Goal: Transaction & Acquisition: Purchase product/service

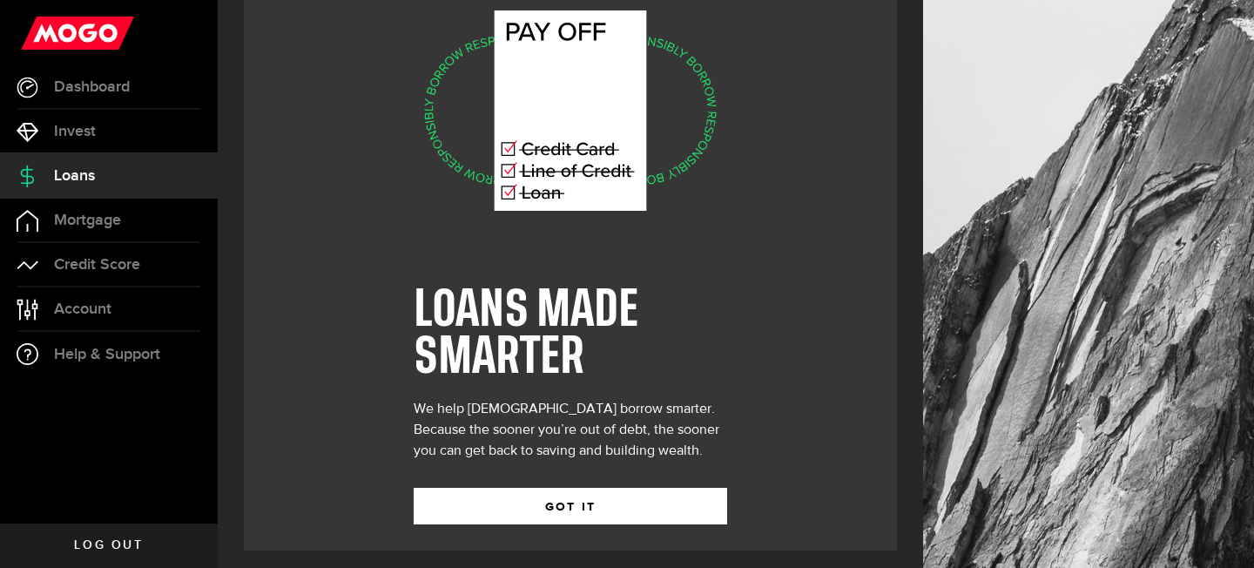
scroll to position [63, 0]
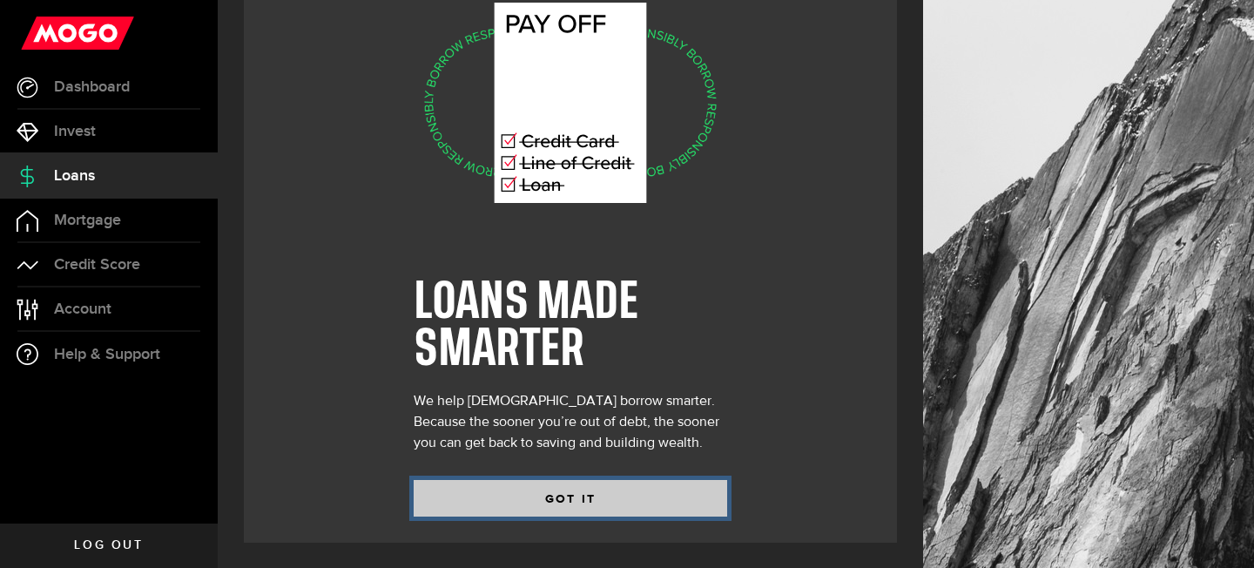
click at [507, 480] on button "GOT IT" at bounding box center [571, 498] width 314 height 37
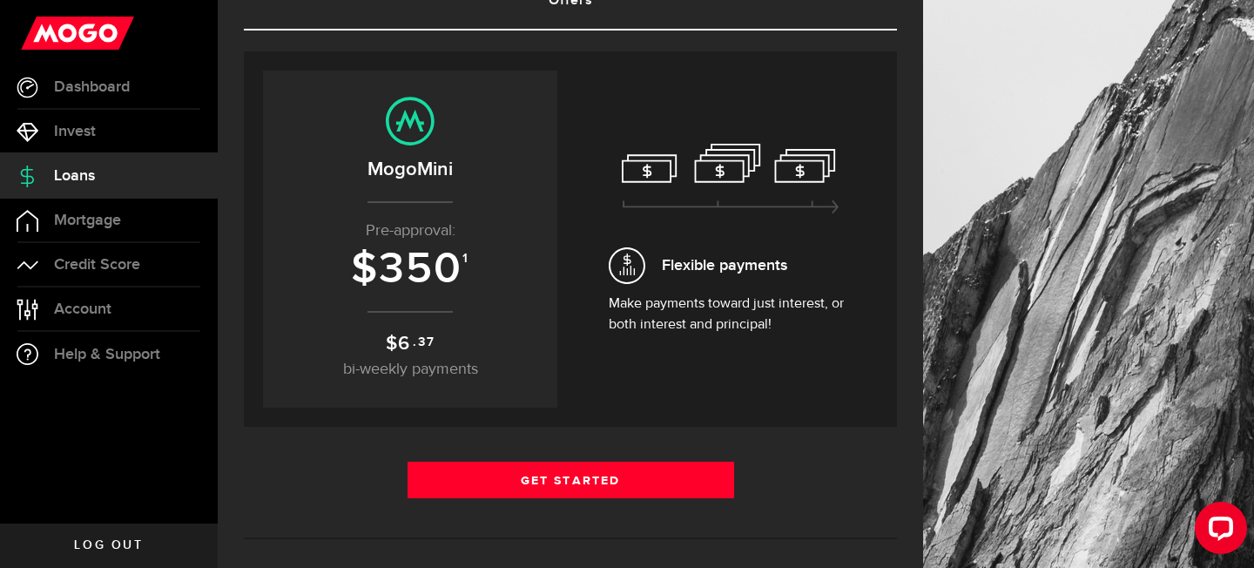
scroll to position [145, 0]
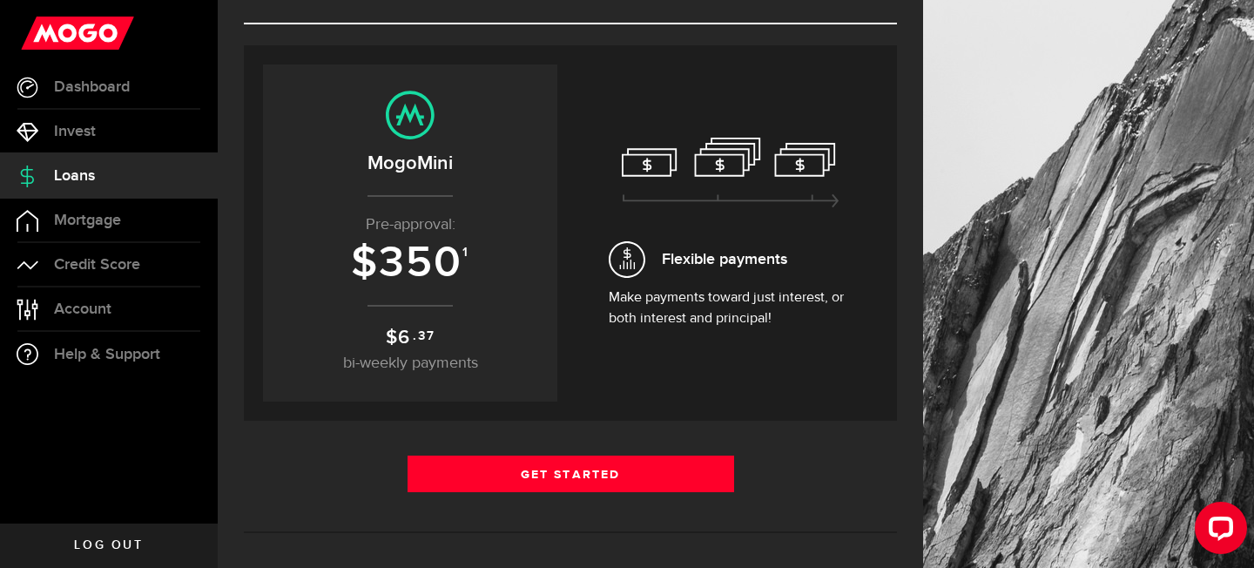
click at [687, 263] on span "Flexible payments" at bounding box center [724, 259] width 125 height 24
click at [831, 199] on use at bounding box center [730, 173] width 217 height 70
click at [101, 236] on link "Mortgage" at bounding box center [109, 221] width 218 height 44
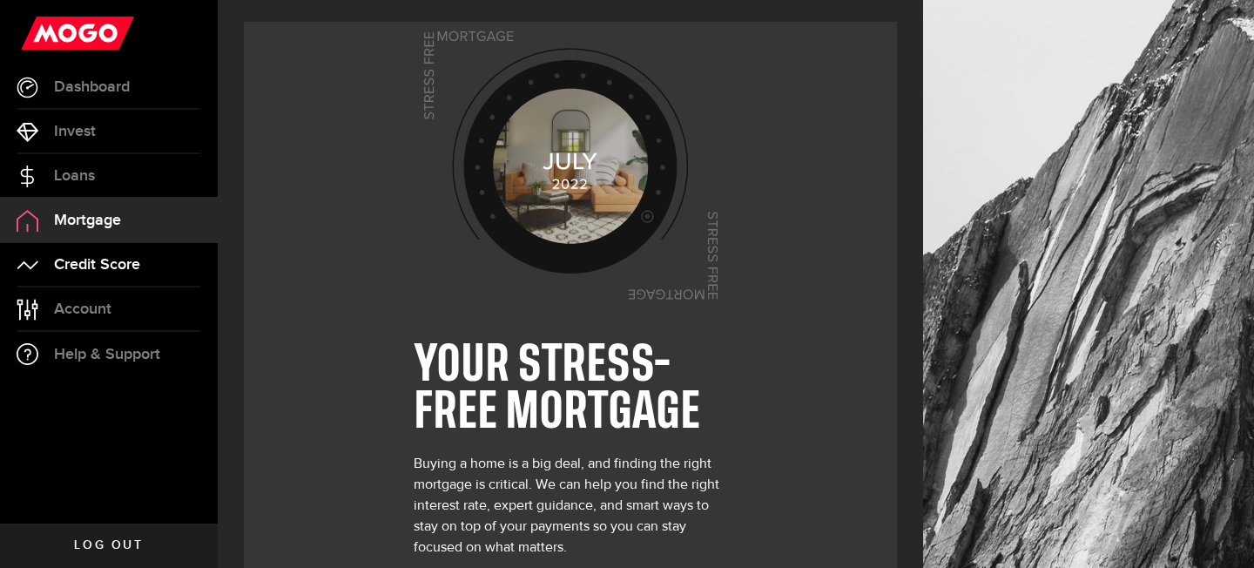
click at [105, 260] on span "Credit Score" at bounding box center [97, 265] width 86 height 16
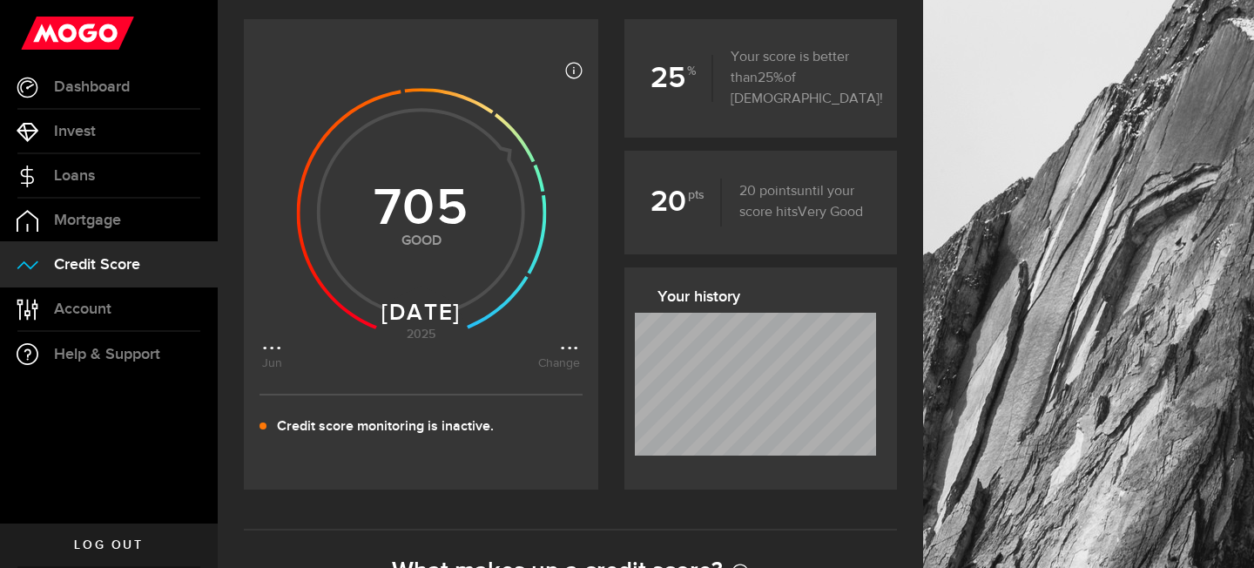
scroll to position [261, 0]
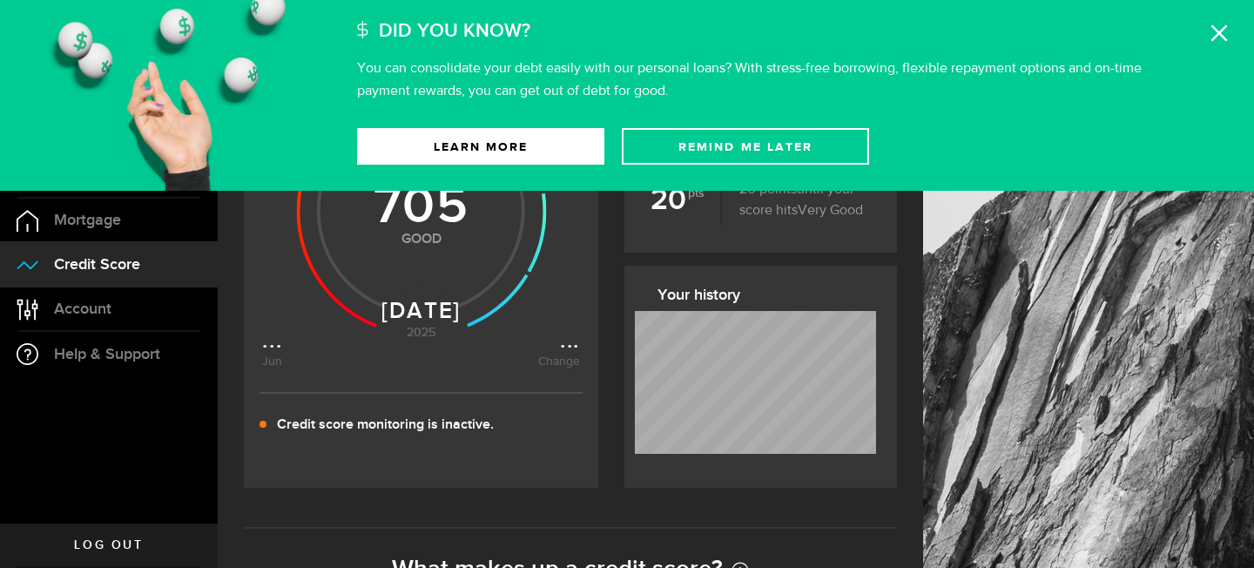
click at [1217, 39] on icon at bounding box center [1219, 32] width 17 height 17
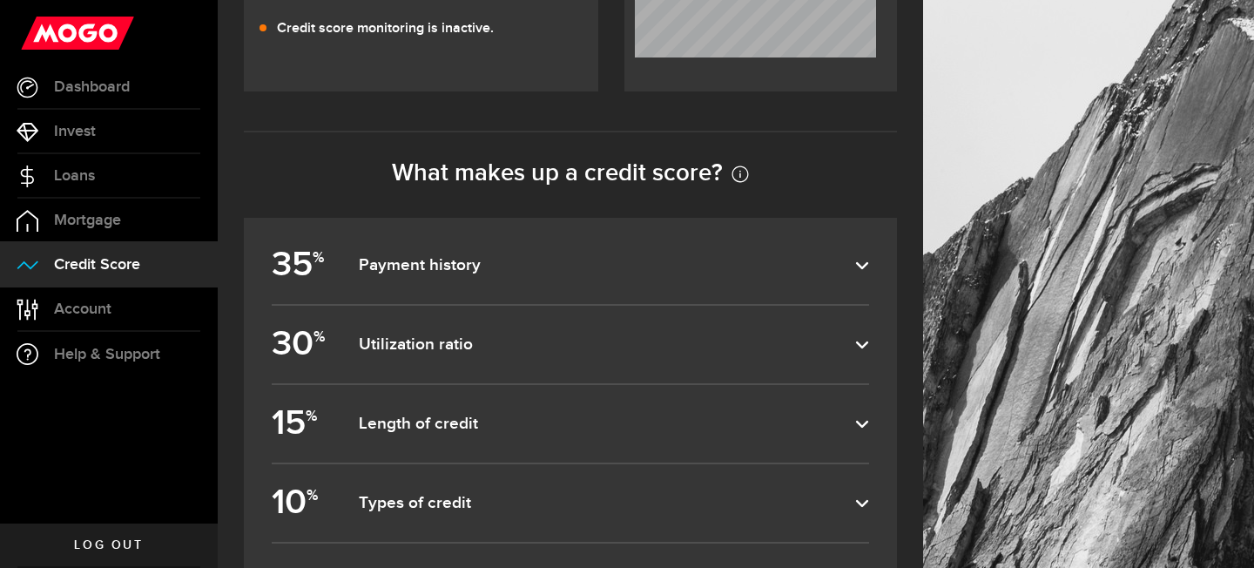
scroll to position [690, 0]
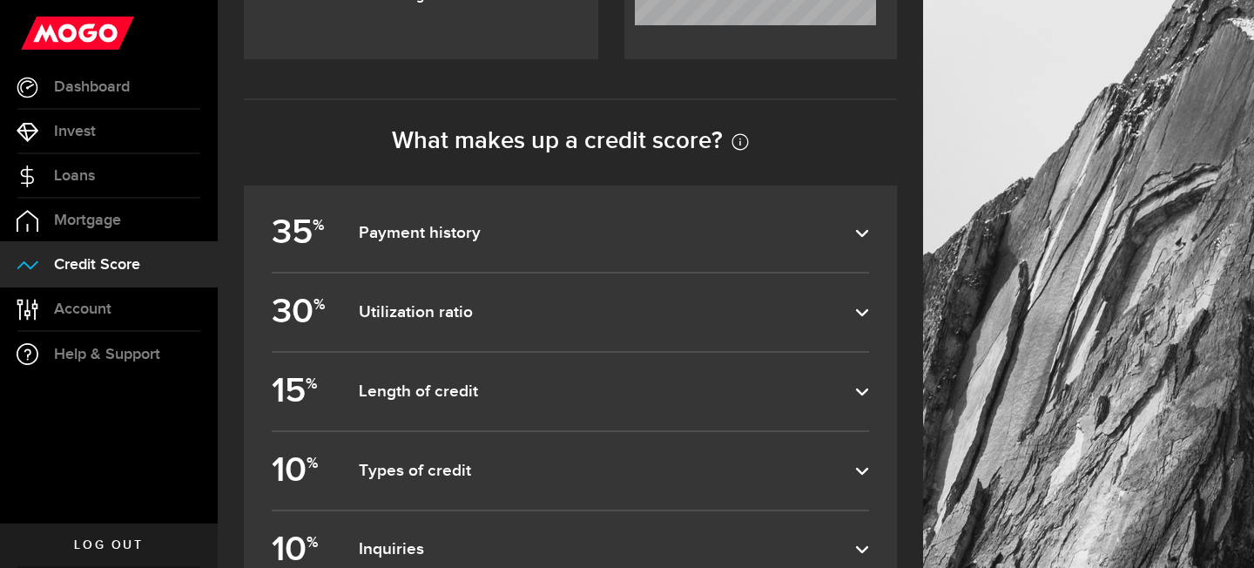
click at [666, 229] on dfn "Payment history" at bounding box center [607, 233] width 497 height 21
click at [0, 0] on input "35 % Payment history" at bounding box center [0, 0] width 0 height 0
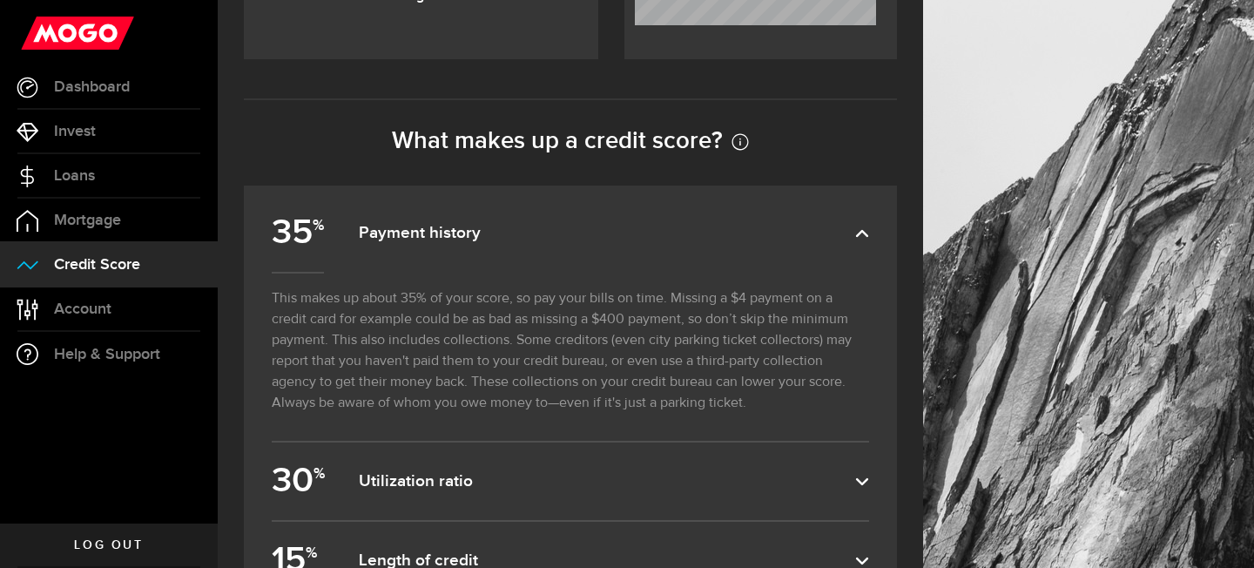
click at [666, 229] on dfn "Payment history" at bounding box center [607, 233] width 497 height 21
click at [0, 0] on input "35 % Payment history" at bounding box center [0, 0] width 0 height 0
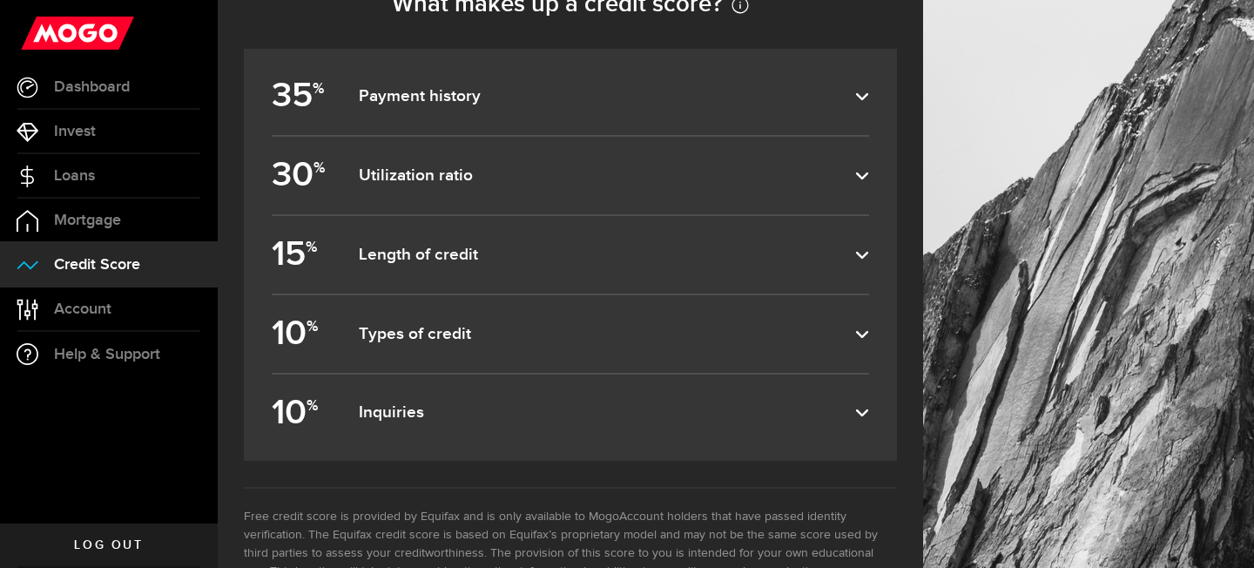
scroll to position [824, 0]
click at [165, 166] on link "Loans" at bounding box center [109, 176] width 218 height 44
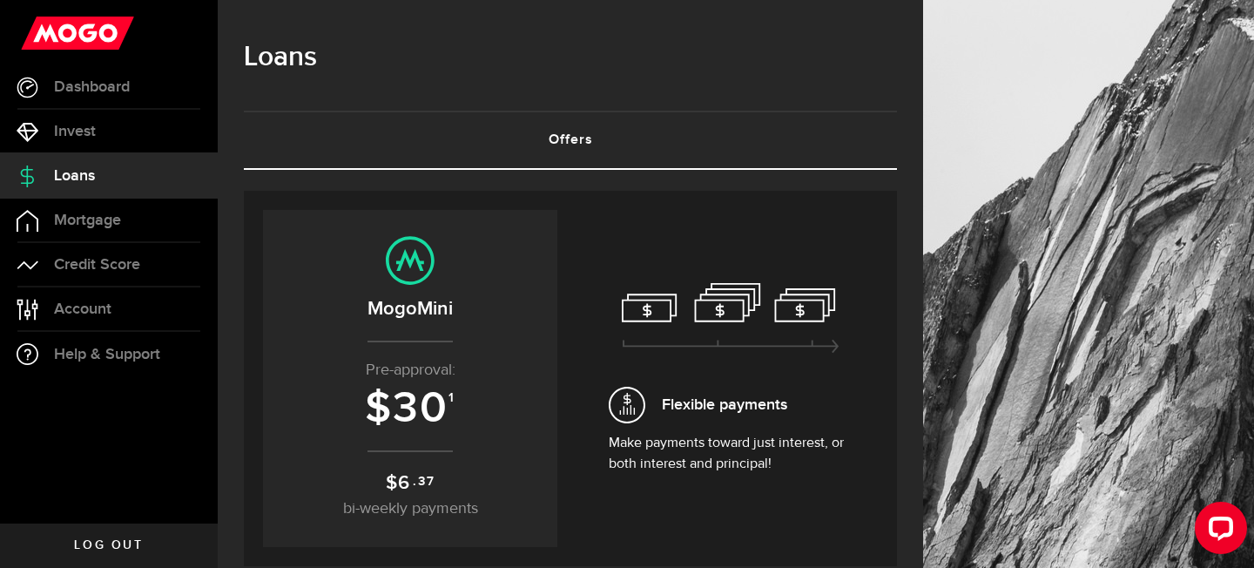
click at [559, 156] on link "Offers (requires attention)" at bounding box center [570, 140] width 653 height 56
click at [690, 314] on icon at bounding box center [731, 318] width 218 height 71
click at [660, 311] on icon at bounding box center [731, 318] width 218 height 71
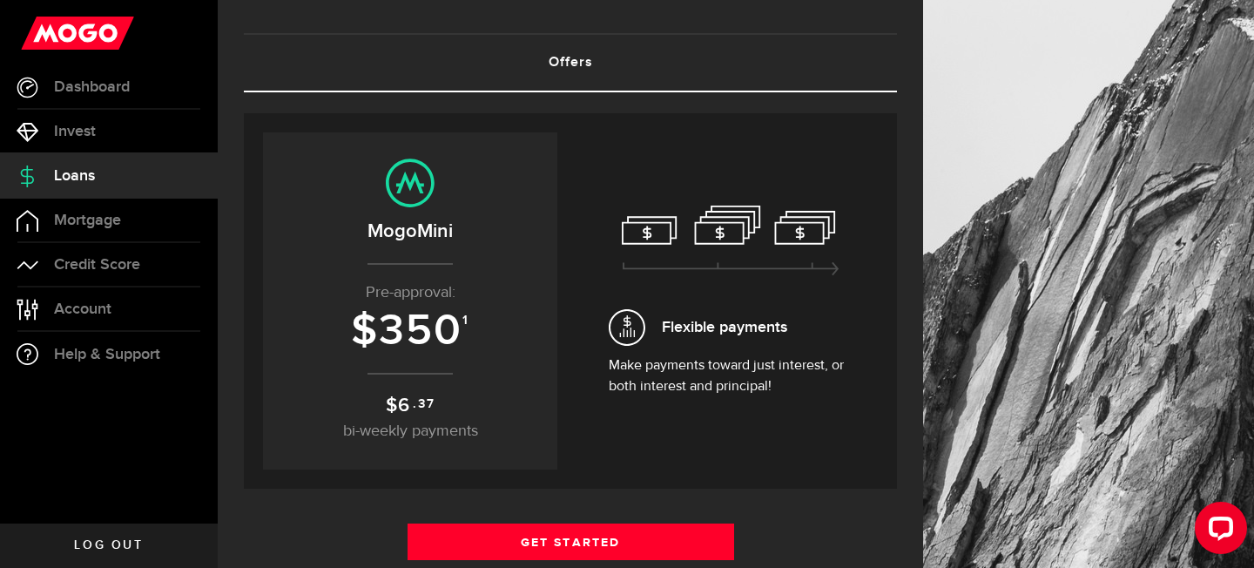
scroll to position [102, 0]
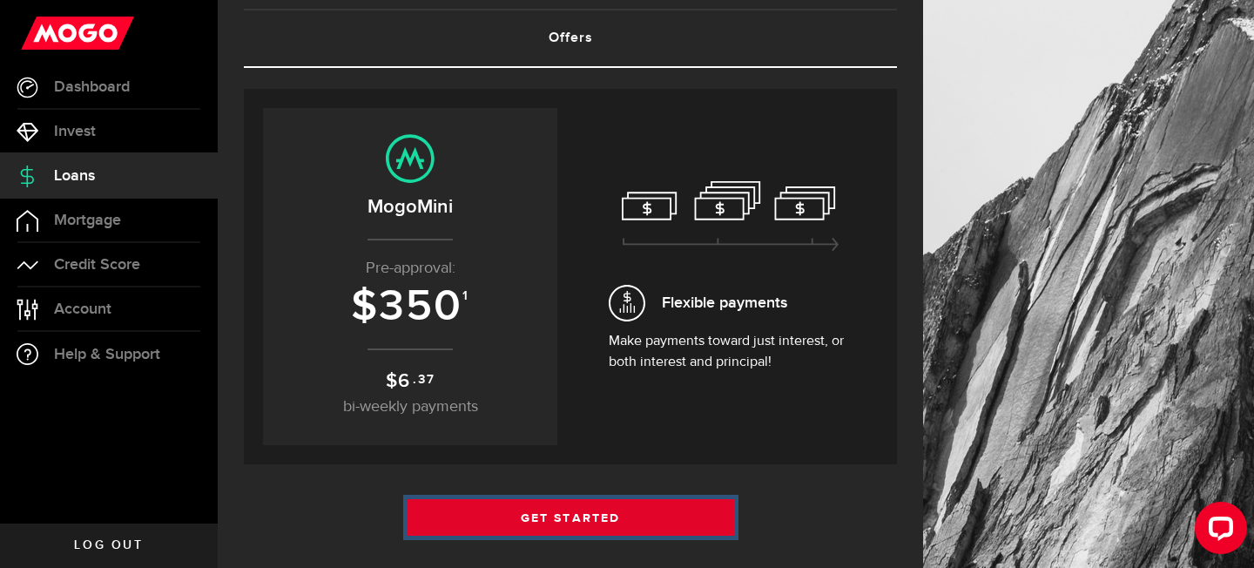
click at [526, 524] on link "Get Started" at bounding box center [571, 517] width 327 height 37
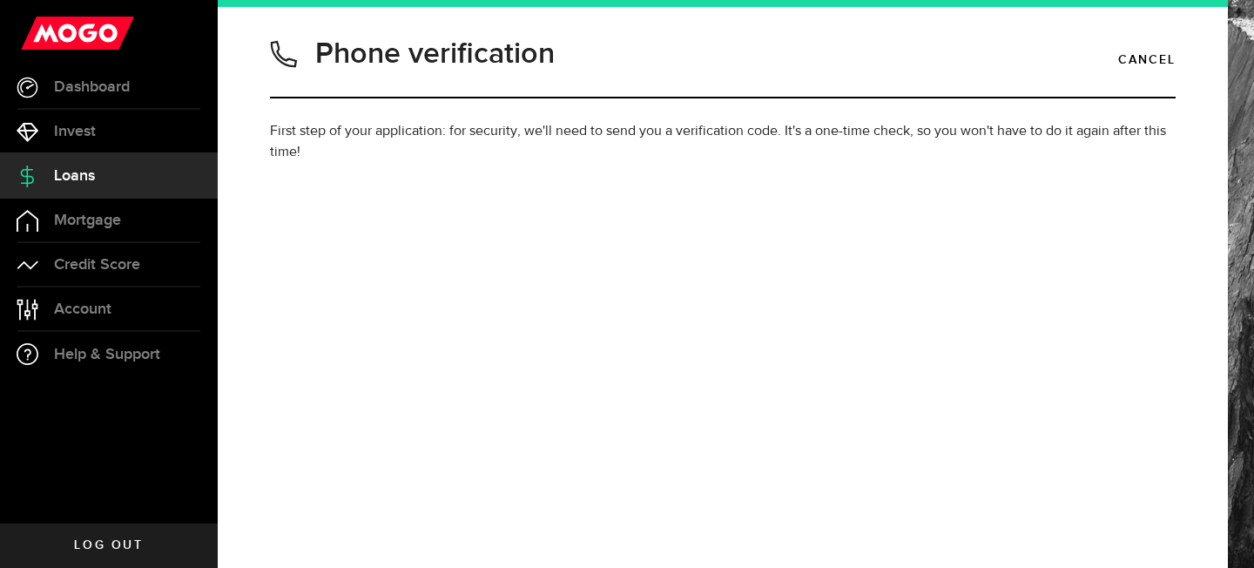
type input "6476125187"
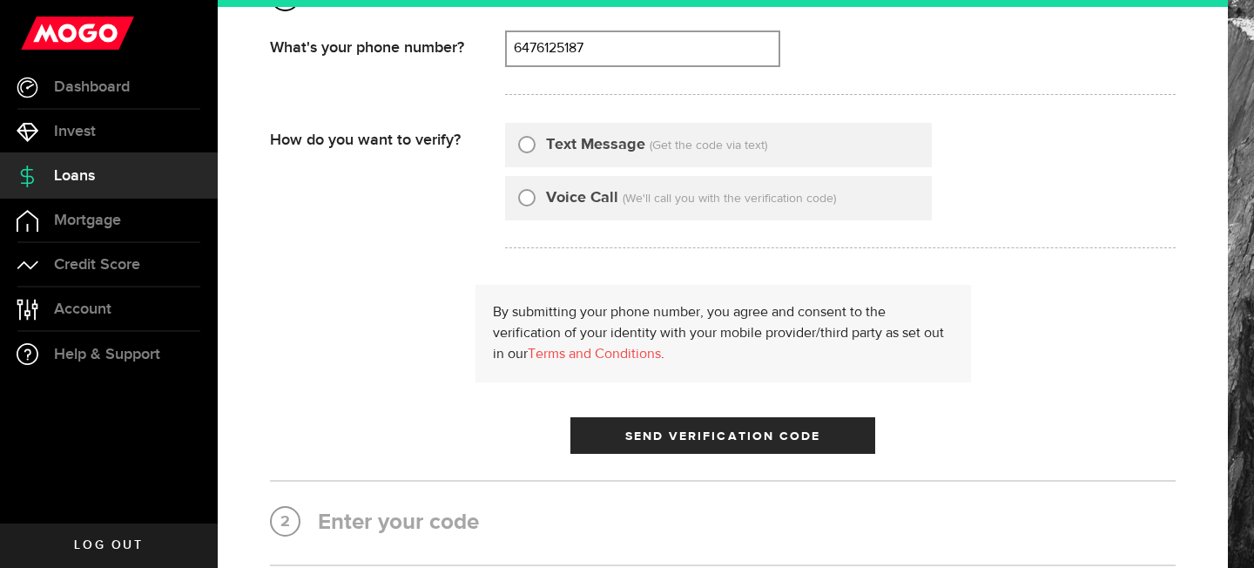
scroll to position [205, 0]
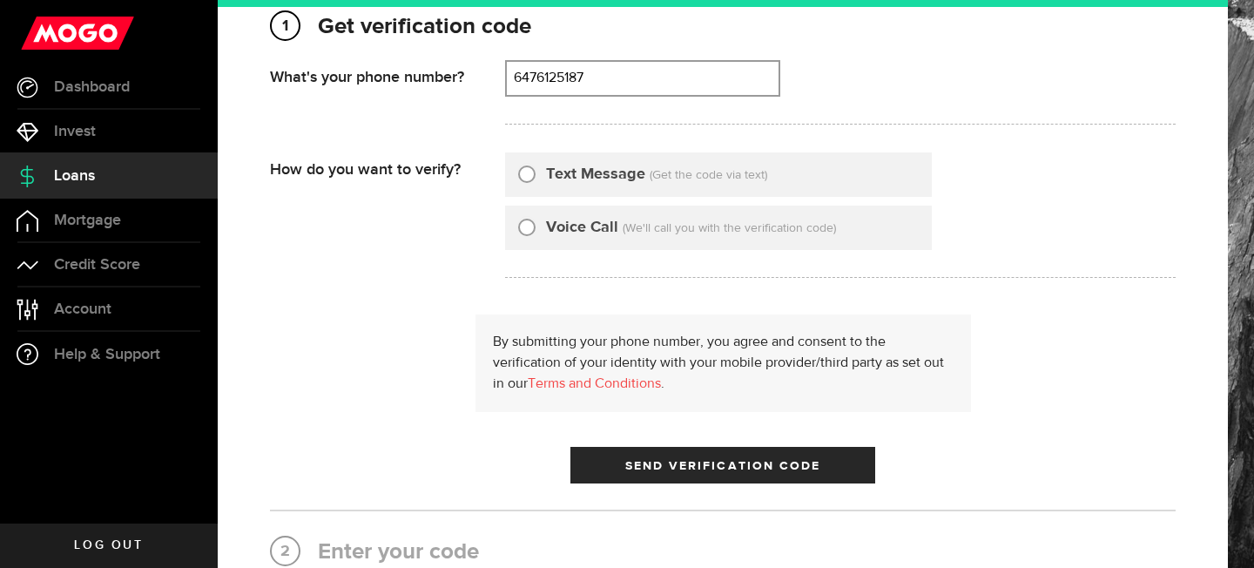
click at [526, 182] on div at bounding box center [526, 174] width 17 height 17
radio input "true"
